Goal: Information Seeking & Learning: Learn about a topic

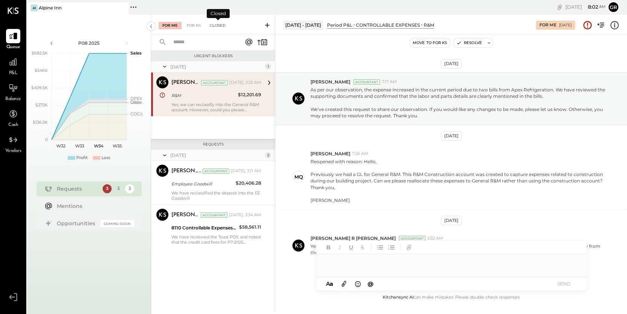
click at [219, 24] on div "Closed" at bounding box center [217, 26] width 23 height 8
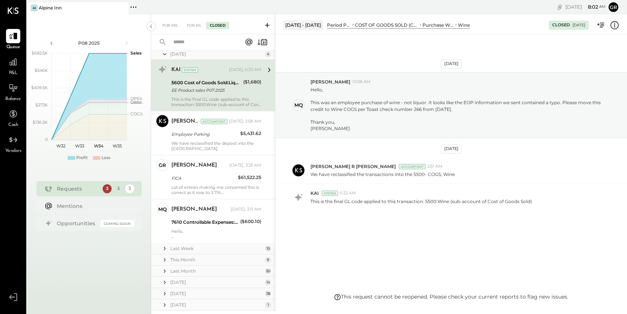
scroll to position [163, 0]
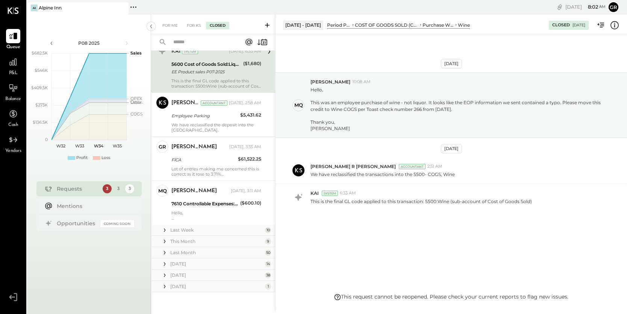
click at [213, 229] on div "Last Week" at bounding box center [216, 229] width 93 height 6
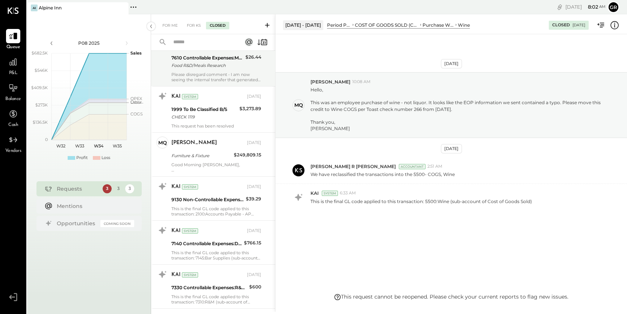
scroll to position [457, 0]
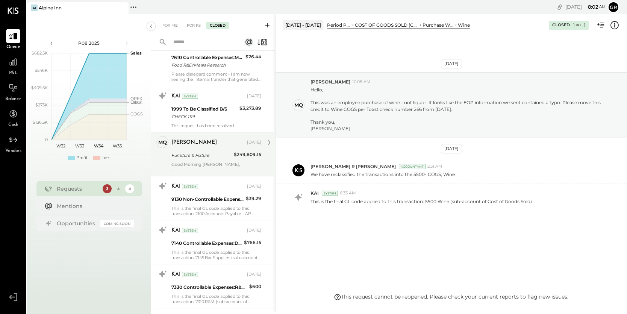
click at [226, 161] on div "[PERSON_NAME] [DATE] Furniture & Fixture $249,809.15 Good Morning [PERSON_NAME]…" at bounding box center [216, 154] width 90 height 36
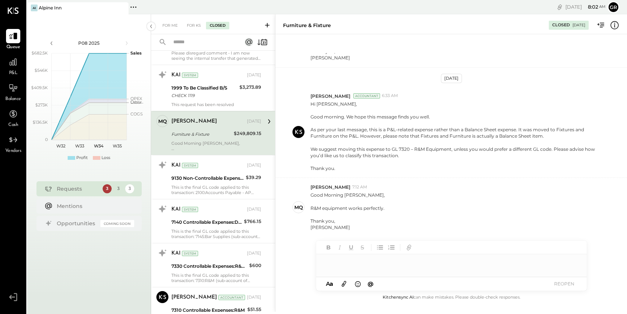
scroll to position [485, 0]
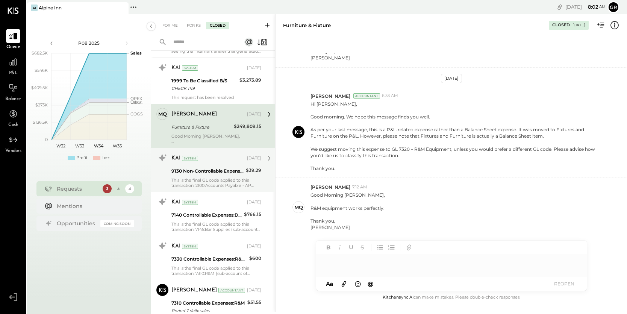
click at [230, 166] on div "9130 Non-Controllable Expenses:Other Income and Expenses:Other Expense" at bounding box center [207, 170] width 72 height 9
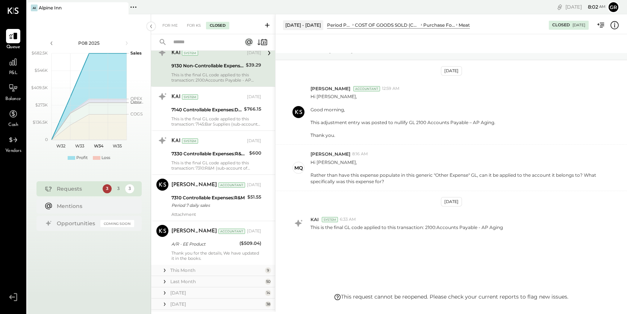
scroll to position [619, 0]
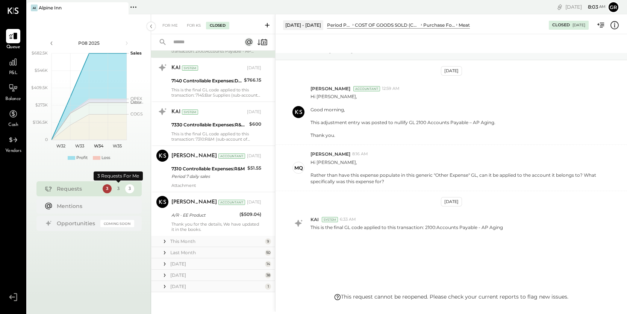
click at [116, 188] on div "3" at bounding box center [118, 188] width 9 height 9
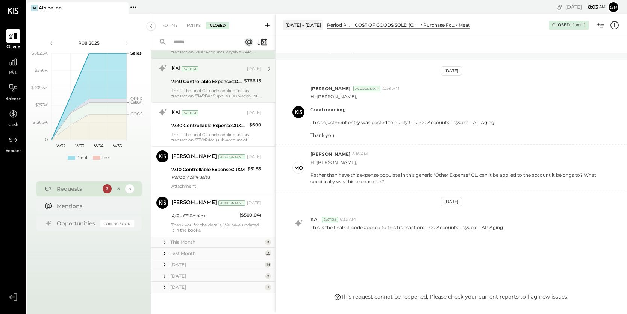
scroll to position [619, 0]
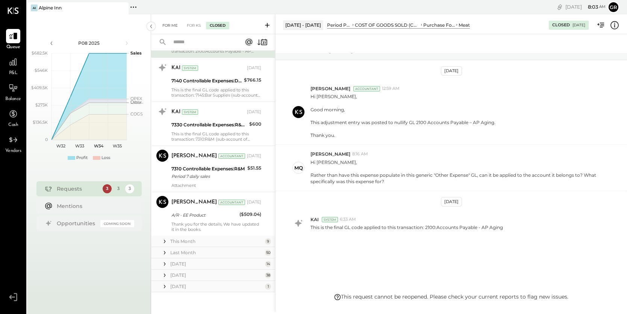
click at [171, 23] on div "For Me" at bounding box center [170, 26] width 23 height 8
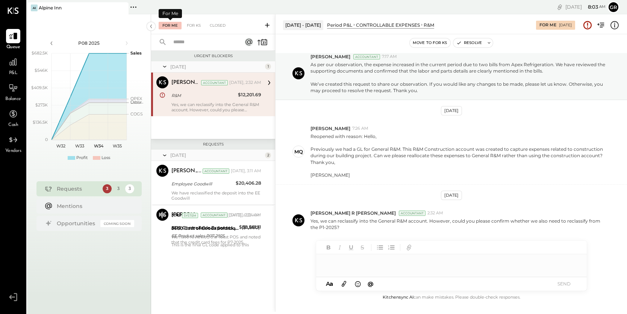
scroll to position [32, 0]
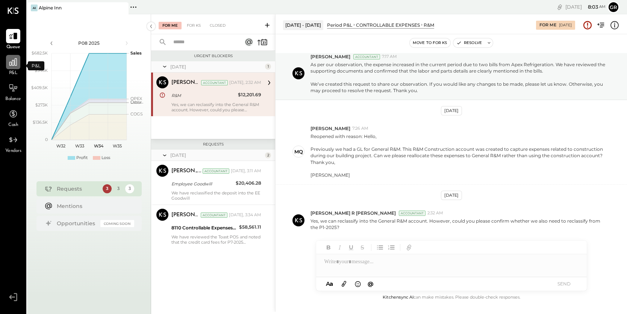
click at [15, 63] on icon at bounding box center [13, 62] width 8 height 8
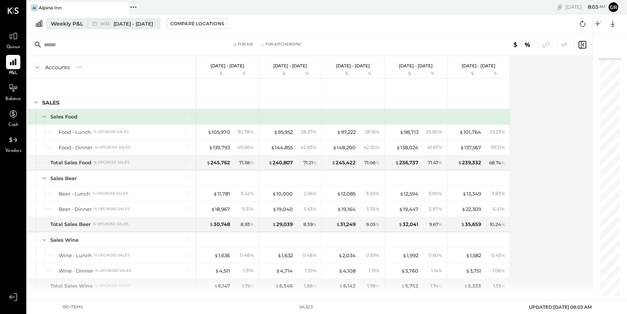
click at [71, 23] on div "Weekly P&L" at bounding box center [67, 24] width 32 height 8
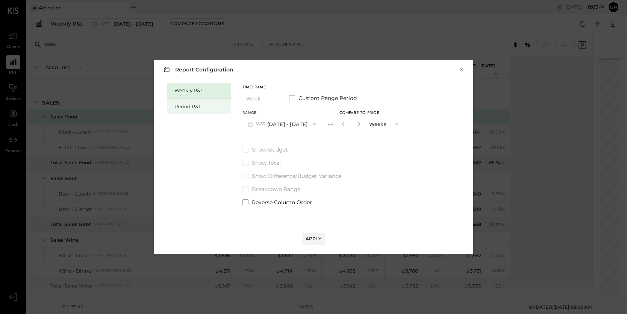
click at [196, 104] on div "Period P&L" at bounding box center [200, 106] width 53 height 7
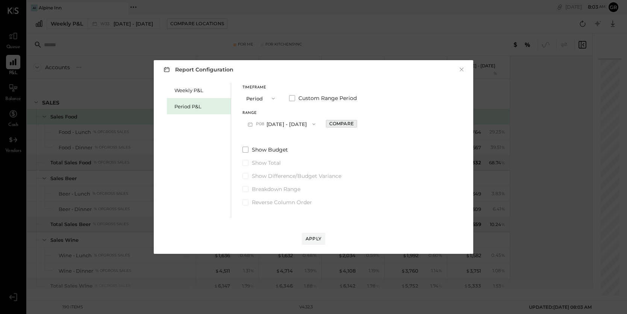
click at [333, 122] on div "Compare" at bounding box center [341, 123] width 24 height 6
click at [312, 123] on icon "button" at bounding box center [314, 124] width 6 height 6
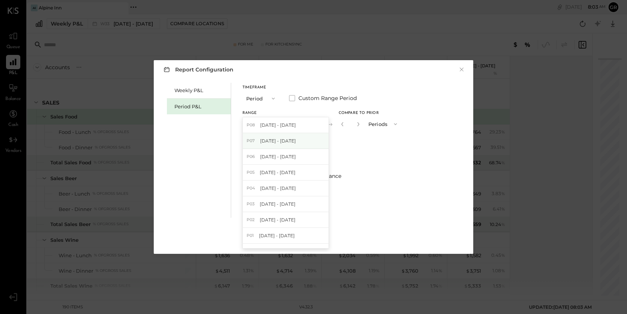
click at [299, 137] on div "P07 [DATE] - [DATE]" at bounding box center [286, 141] width 86 height 16
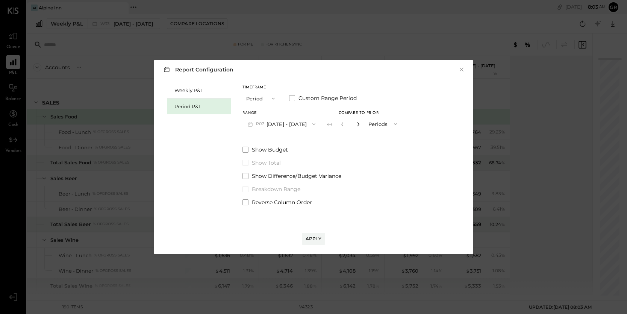
click at [359, 125] on icon "button" at bounding box center [358, 124] width 2 height 4
type input "*"
click at [313, 239] on div "Apply" at bounding box center [313, 238] width 16 height 6
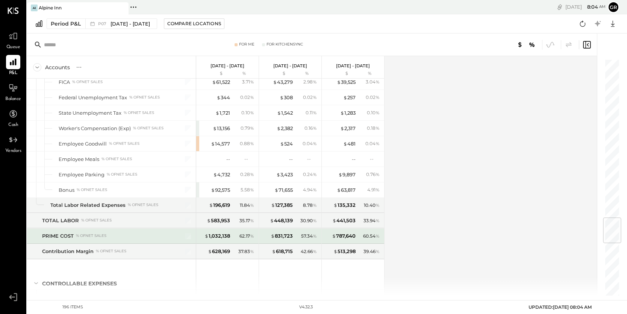
scroll to position [1332, 0]
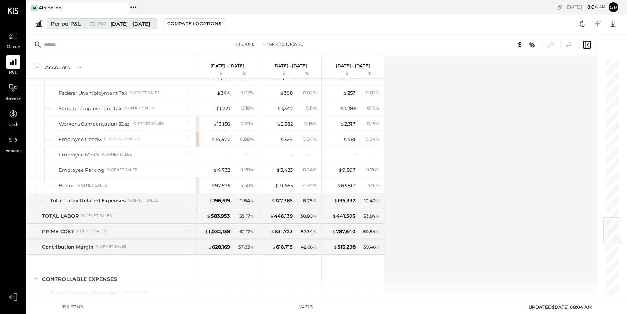
click at [121, 23] on span "[DATE] - [DATE]" at bounding box center [129, 23] width 39 height 7
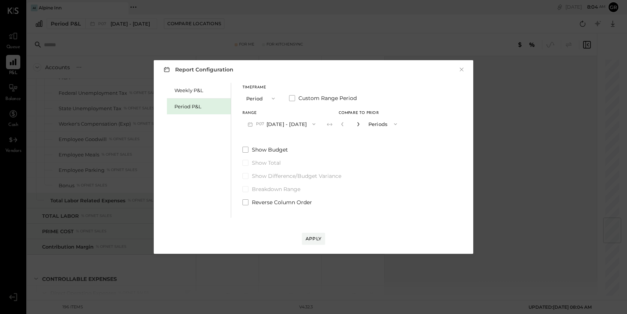
click at [359, 123] on icon "button" at bounding box center [358, 124] width 2 height 4
type input "*"
click at [316, 234] on button "Apply" at bounding box center [313, 239] width 23 height 12
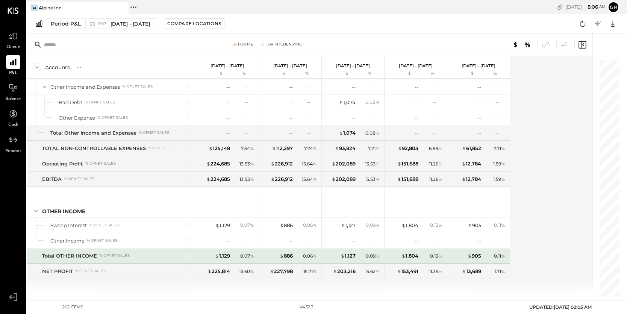
scroll to position [2587, 0]
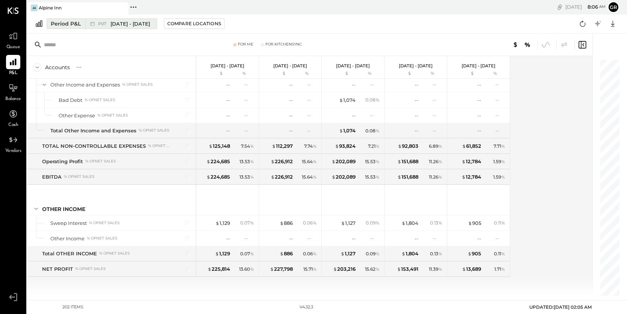
click at [67, 22] on div "Period P&L" at bounding box center [66, 24] width 30 height 8
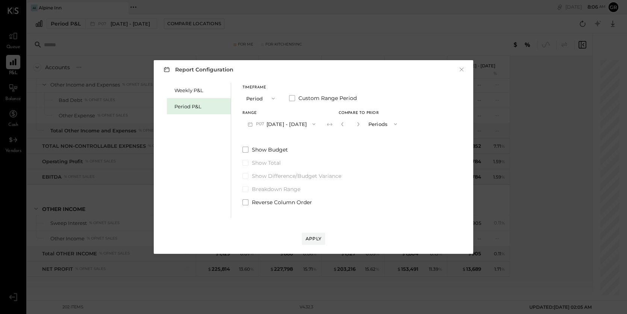
click at [273, 98] on icon "button" at bounding box center [273, 98] width 6 height 6
click at [261, 125] on div "YTD" at bounding box center [261, 125] width 37 height 14
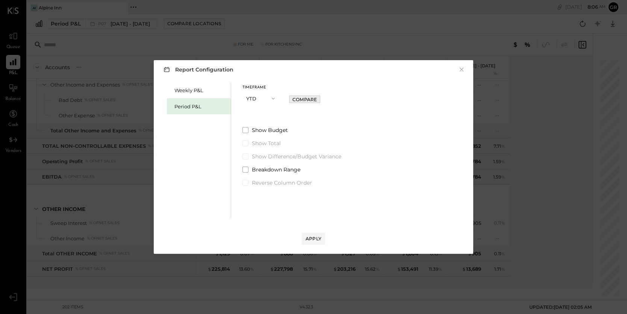
click at [299, 101] on div "Compare" at bounding box center [304, 99] width 24 height 6
click at [317, 98] on icon "button" at bounding box center [317, 98] width 5 height 5
type input "*"
click at [310, 239] on div "Apply" at bounding box center [313, 238] width 16 height 6
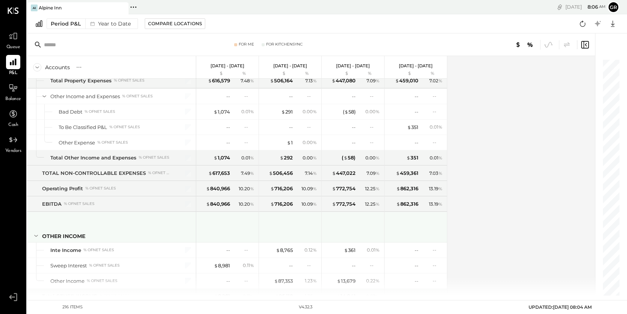
scroll to position [2802, 0]
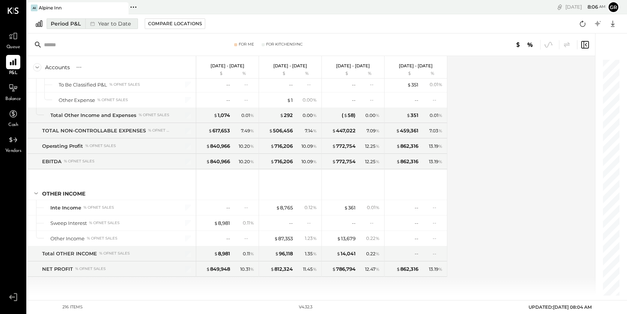
click at [110, 26] on div "Year to Date" at bounding box center [109, 24] width 48 height 10
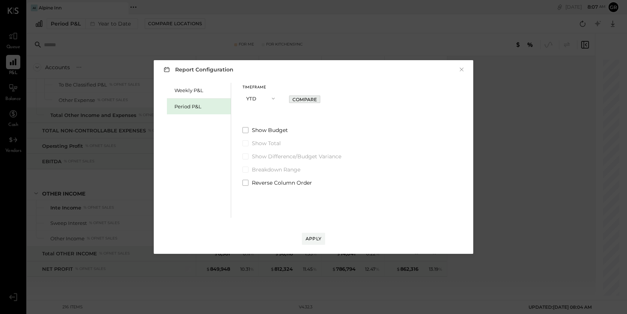
click at [300, 97] on div "Compare" at bounding box center [304, 99] width 24 height 6
click at [316, 98] on icon "button" at bounding box center [317, 98] width 5 height 5
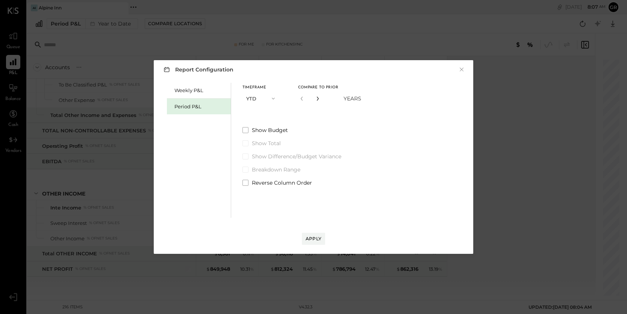
type input "*"
click at [315, 240] on div "Apply" at bounding box center [313, 238] width 16 height 6
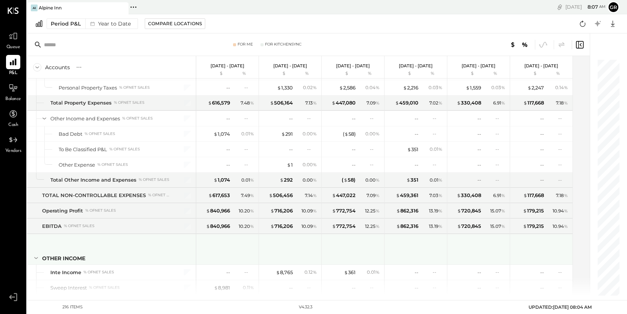
scroll to position [2802, 0]
